Goal: Check status

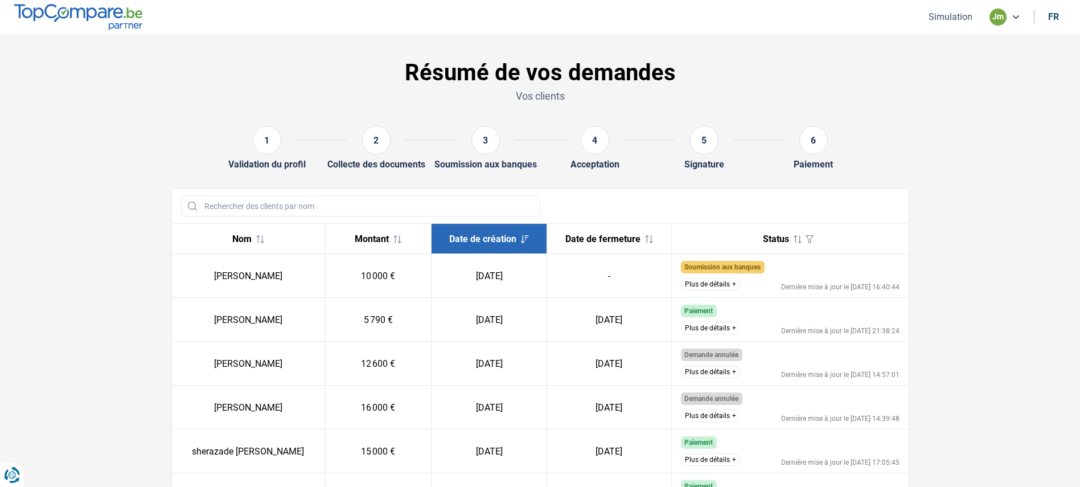
click at [723, 293] on td "Soumission aux banques Le dossier a été soumis et nous attendons la réponse des…" at bounding box center [790, 276] width 237 height 44
click at [725, 287] on button "Plus de détails" at bounding box center [710, 284] width 59 height 13
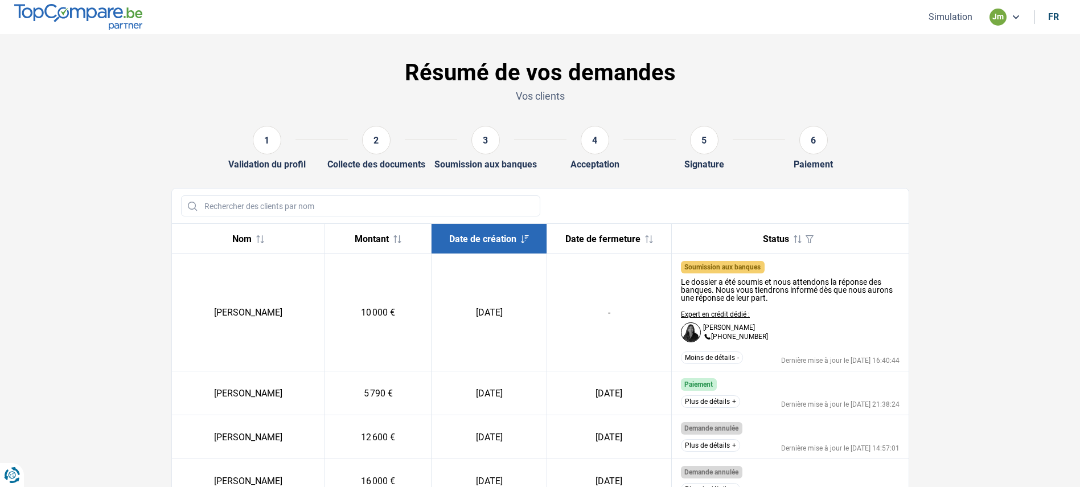
click at [96, 19] on img at bounding box center [78, 17] width 128 height 26
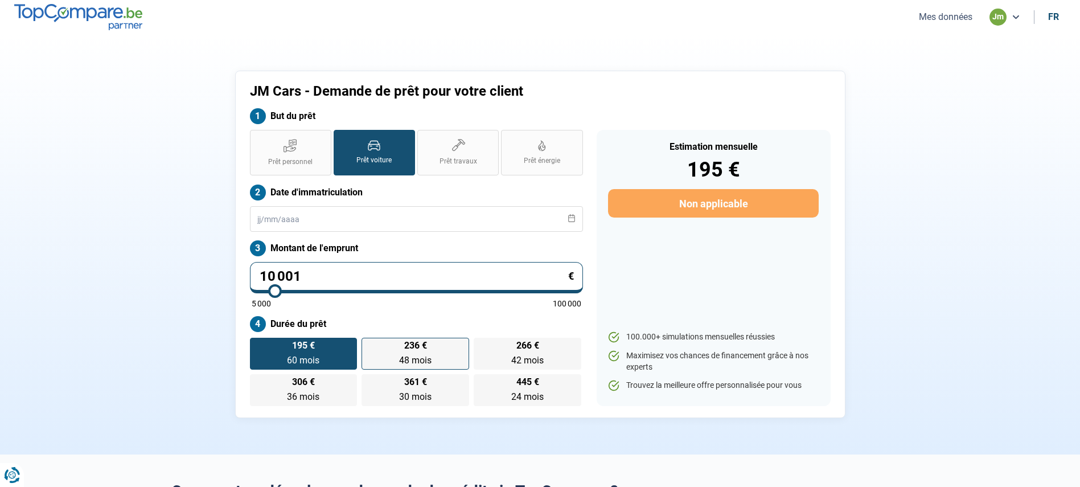
click at [380, 356] on label "236 € 48 mois 48 mois" at bounding box center [416, 354] width 108 height 32
click at [369, 345] on input "236 € 48 mois 48 mois" at bounding box center [365, 341] width 7 height 7
radio input "true"
